Goal: Task Accomplishment & Management: Manage account settings

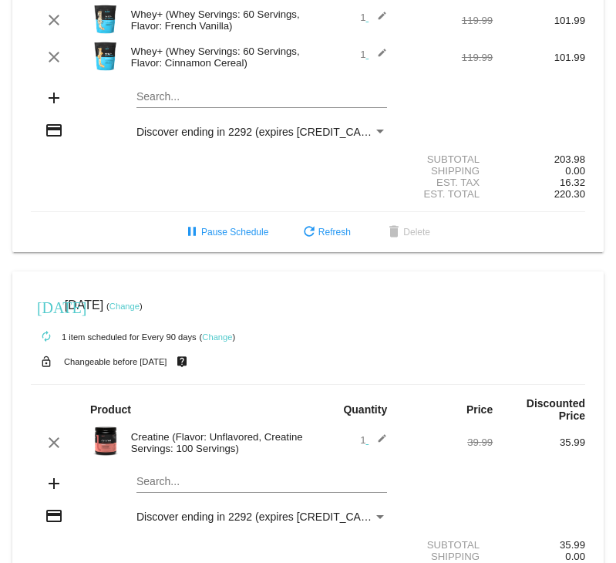
scroll to position [641, 0]
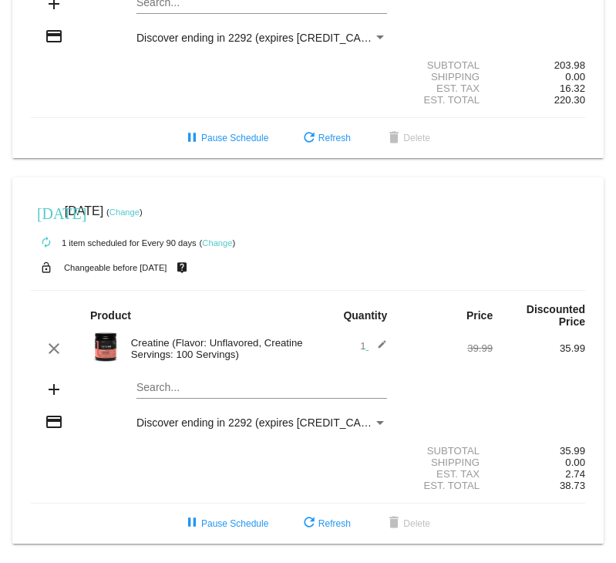
click at [215, 242] on link "Change" at bounding box center [217, 242] width 30 height 9
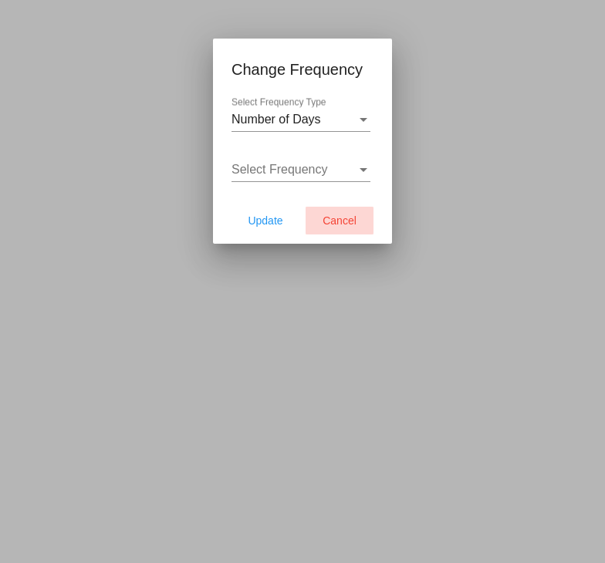
click at [342, 223] on span "Cancel" at bounding box center [339, 220] width 34 height 12
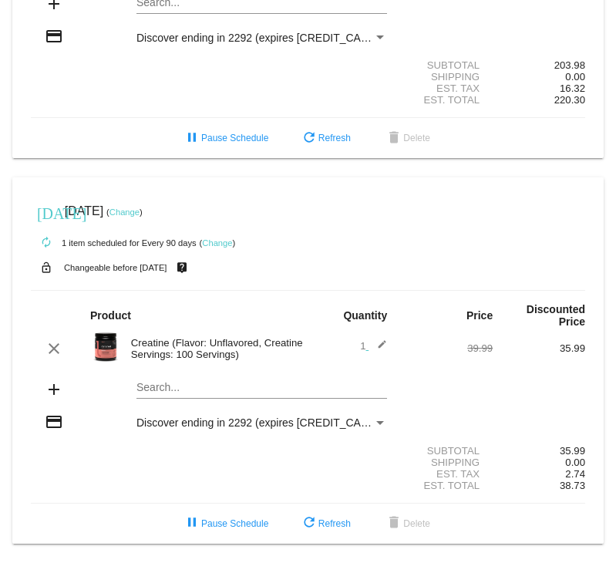
click at [159, 272] on div "lock_open Changeable before [DATE] live_help" at bounding box center [308, 268] width 554 height 20
click at [140, 211] on link "Change" at bounding box center [125, 211] width 30 height 9
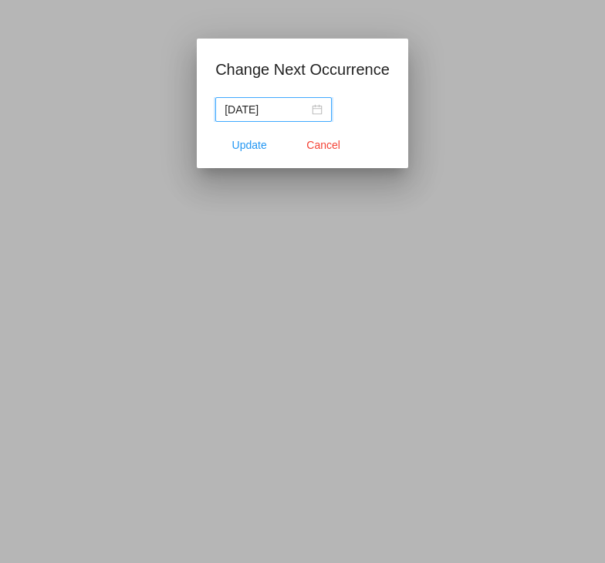
click at [315, 113] on div "[DATE]" at bounding box center [273, 109] width 98 height 17
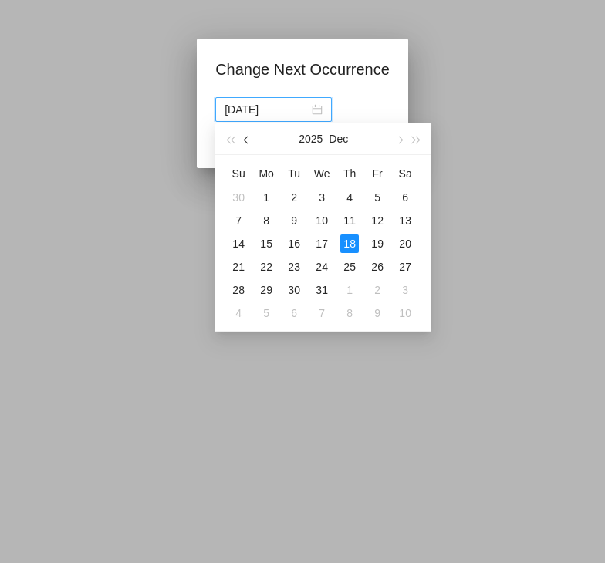
click at [242, 143] on button "button" at bounding box center [247, 138] width 17 height 31
click at [295, 217] on div "7" at bounding box center [294, 220] width 19 height 19
type input "[DATE]"
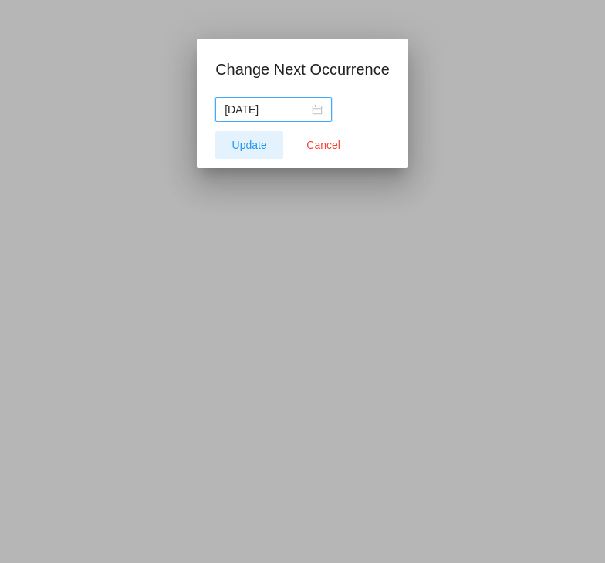
click at [244, 147] on span "Update" at bounding box center [249, 145] width 35 height 12
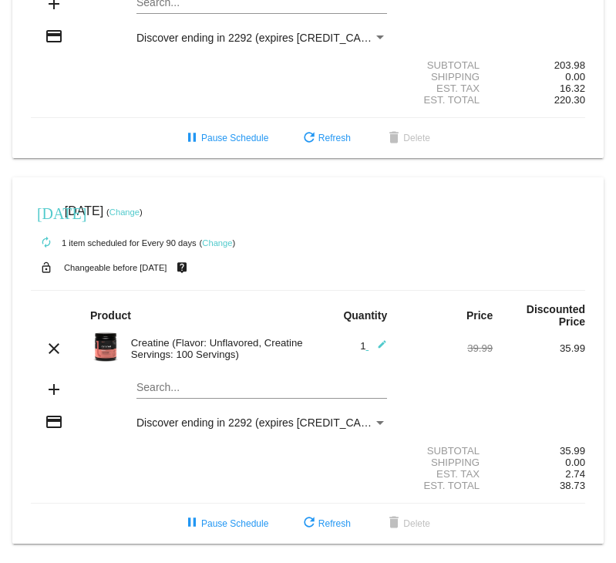
click at [374, 346] on mat-icon "edit" at bounding box center [378, 348] width 19 height 19
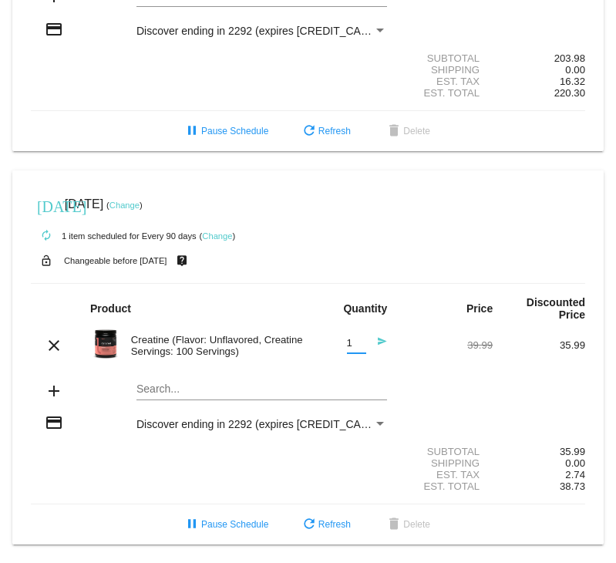
drag, startPoint x: 351, startPoint y: 349, endPoint x: 334, endPoint y: 352, distance: 17.2
click at [347, 349] on input "1" at bounding box center [356, 344] width 19 height 12
type input "2"
click at [407, 388] on div "add Search..." at bounding box center [308, 392] width 554 height 44
click at [119, 492] on div "Est. Total 38.73" at bounding box center [308, 486] width 554 height 12
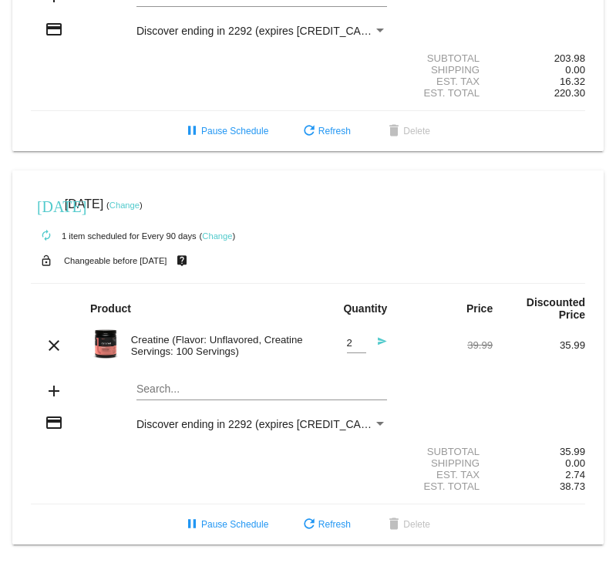
click at [140, 207] on link "Change" at bounding box center [125, 205] width 30 height 9
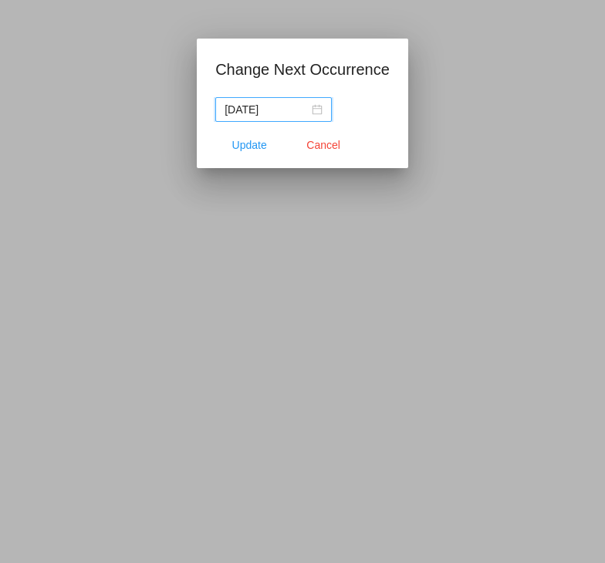
click at [318, 106] on div "[DATE]" at bounding box center [273, 109] width 98 height 17
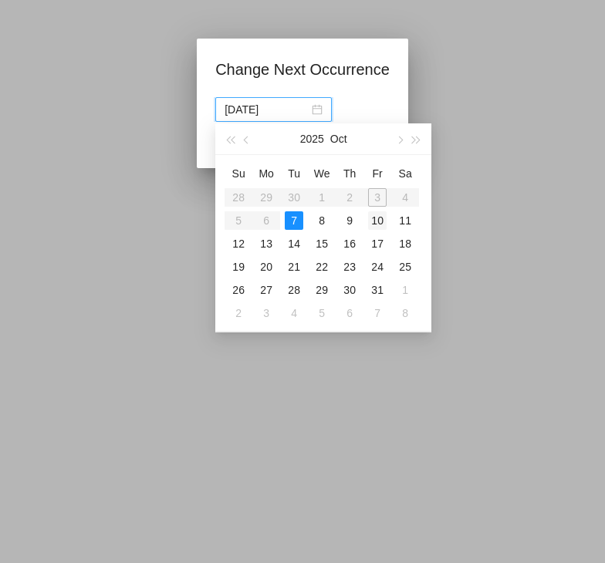
click at [377, 225] on div "10" at bounding box center [377, 220] width 19 height 19
type input "[DATE]"
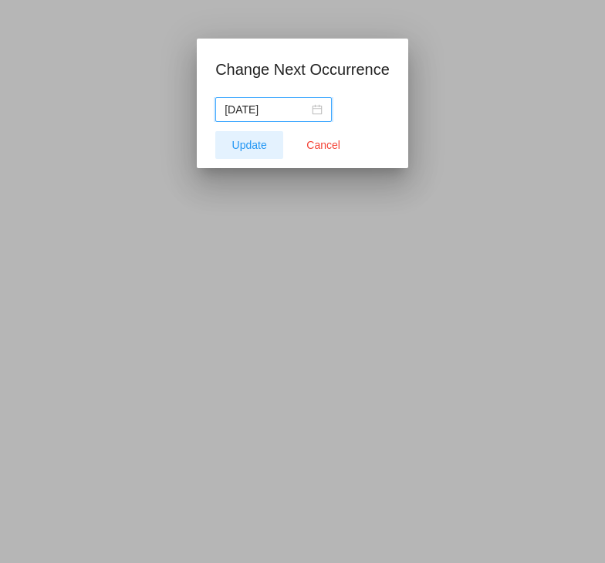
click at [258, 144] on span "Update" at bounding box center [249, 145] width 35 height 12
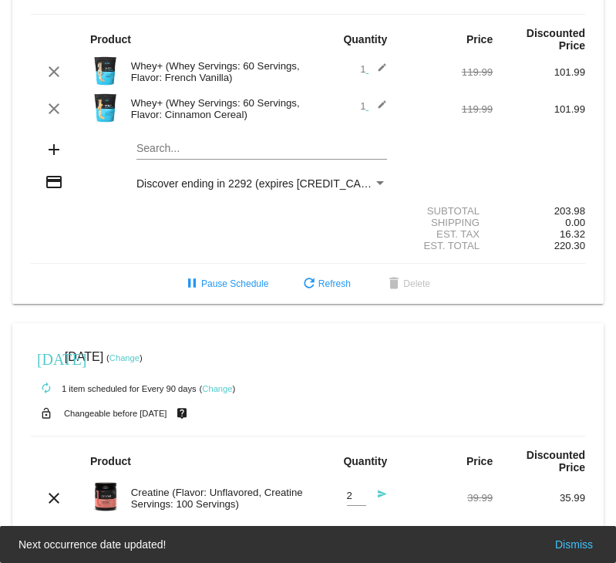
scroll to position [487, 0]
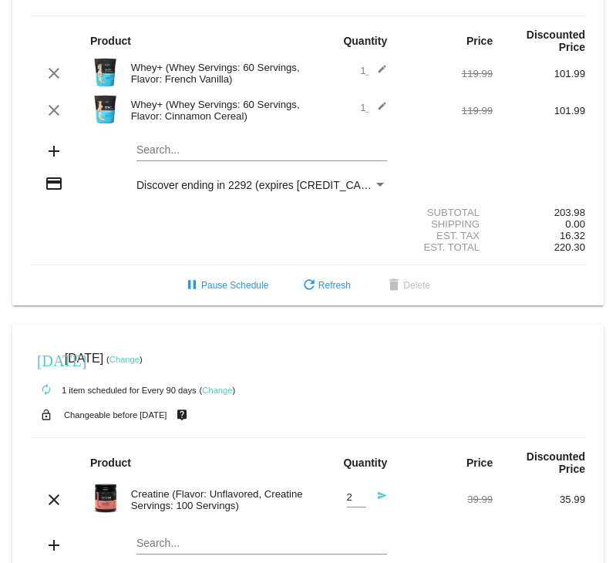
click at [140, 364] on link "Change" at bounding box center [125, 359] width 30 height 9
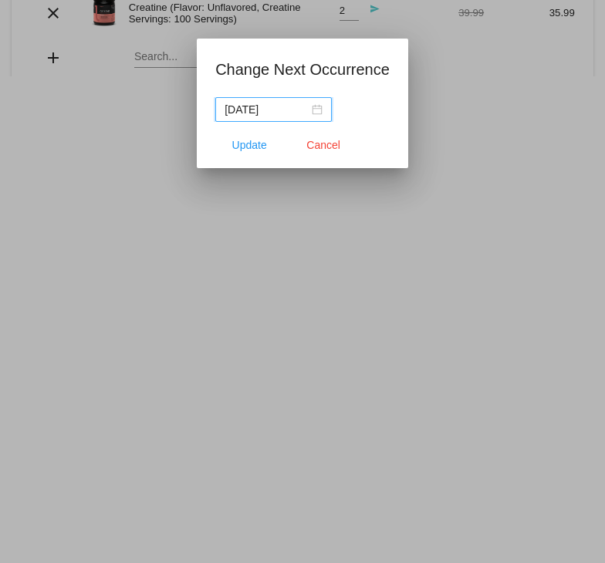
click at [316, 110] on div "[DATE]" at bounding box center [273, 109] width 98 height 17
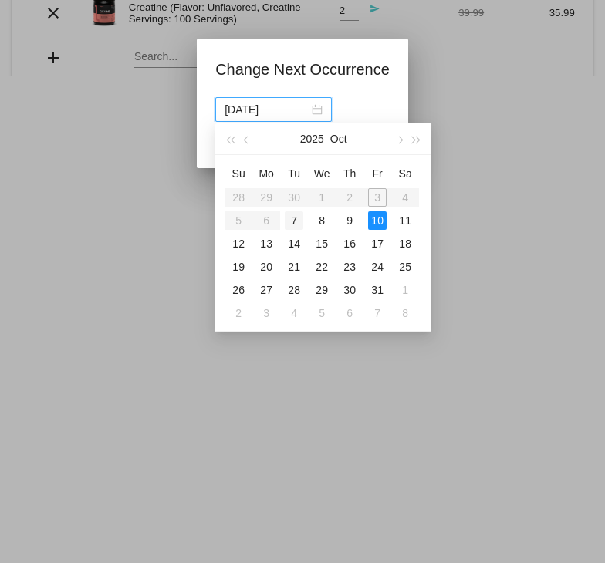
click at [296, 214] on div "7" at bounding box center [294, 220] width 19 height 19
type input "[DATE]"
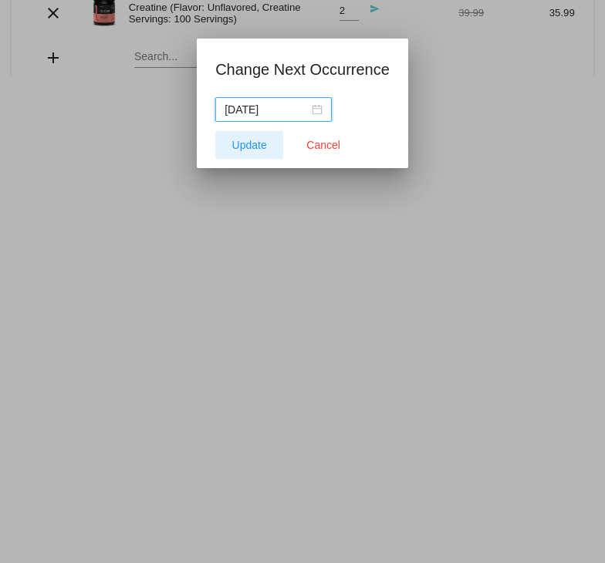
click at [247, 143] on span "Update" at bounding box center [249, 145] width 35 height 12
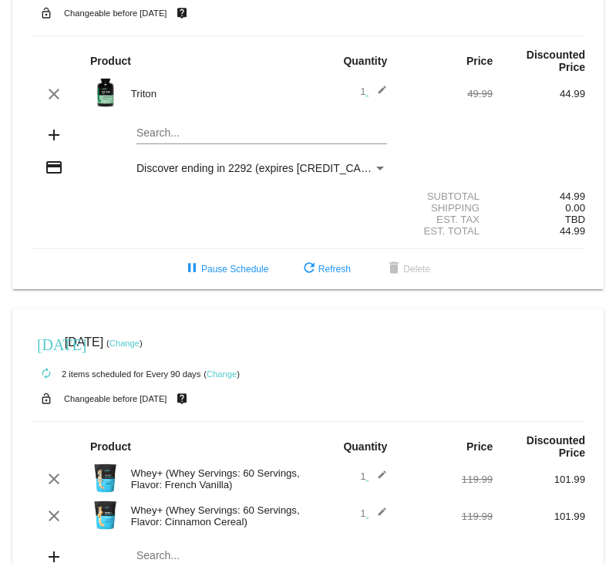
scroll to position [0, 0]
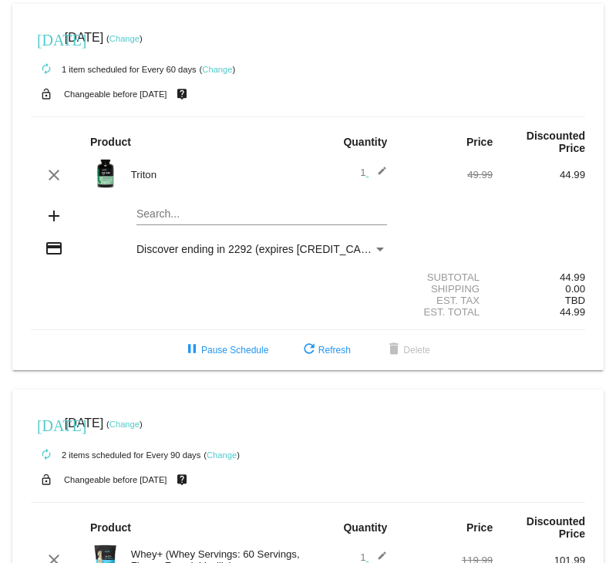
click at [140, 38] on link "Change" at bounding box center [125, 38] width 30 height 9
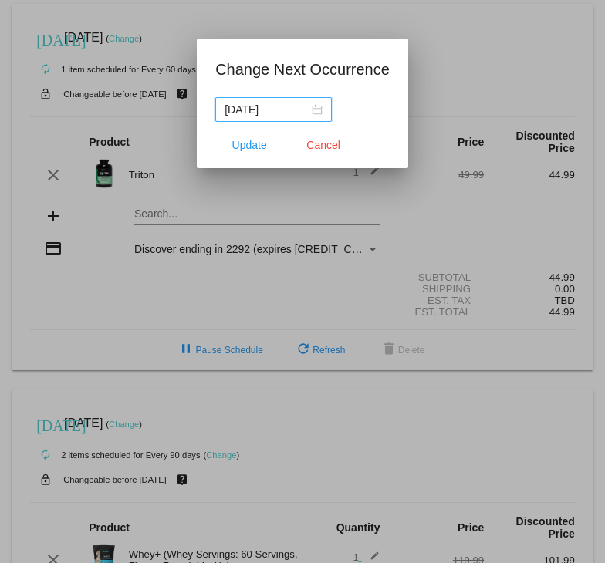
click at [315, 111] on div "[DATE]" at bounding box center [273, 109] width 98 height 17
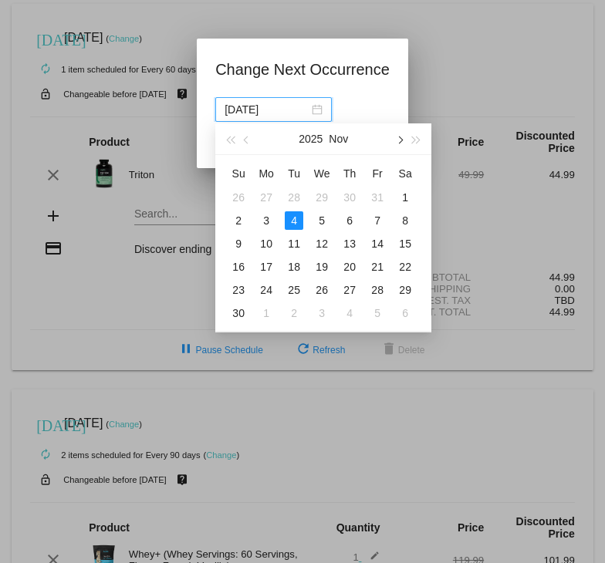
click at [403, 139] on button "button" at bounding box center [398, 138] width 17 height 31
click at [288, 226] on div "6" at bounding box center [294, 220] width 19 height 19
type input "[DATE]"
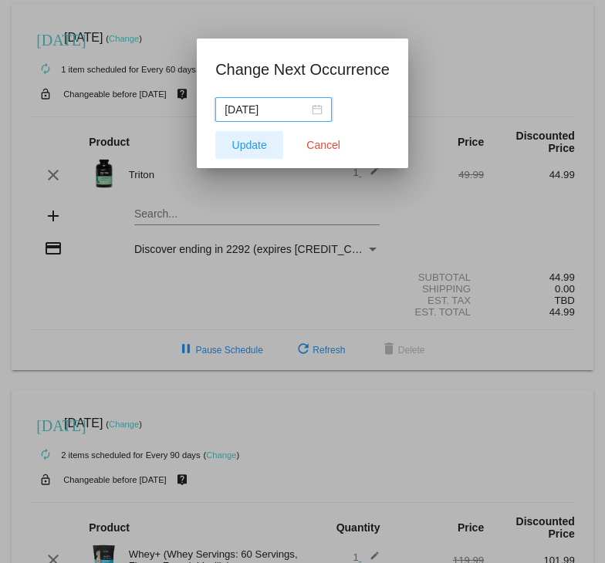
click at [244, 146] on span "Update" at bounding box center [249, 145] width 35 height 12
